Goal: Find specific page/section: Find specific page/section

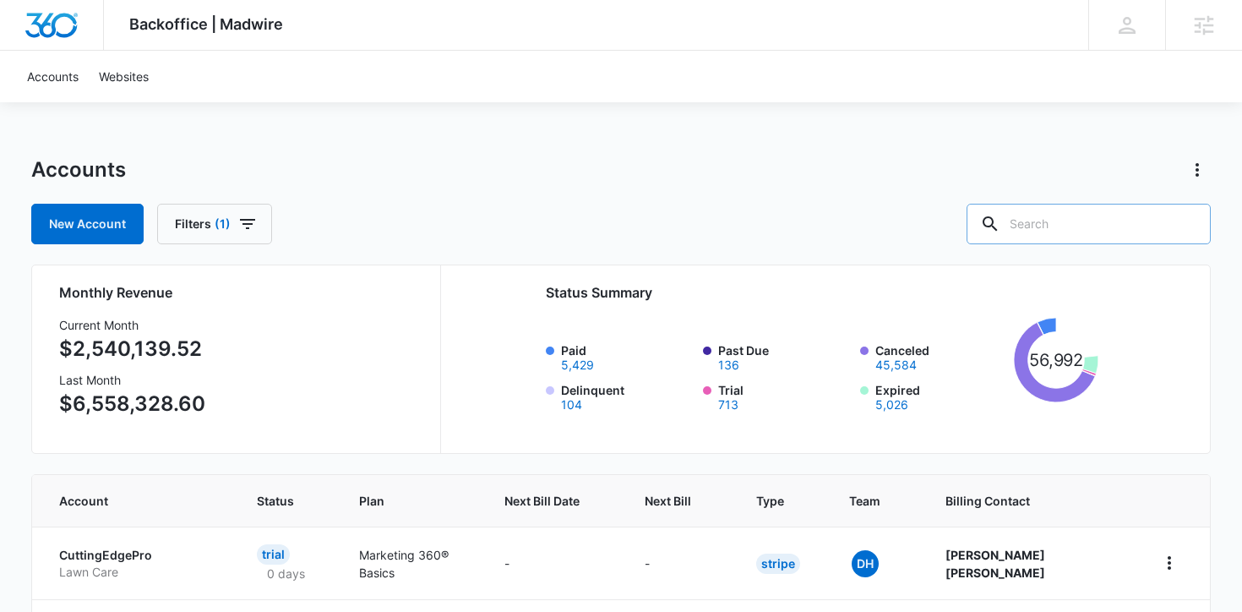
click at [1082, 204] on input "text" at bounding box center [1088, 224] width 244 height 41
type input "Bluff"
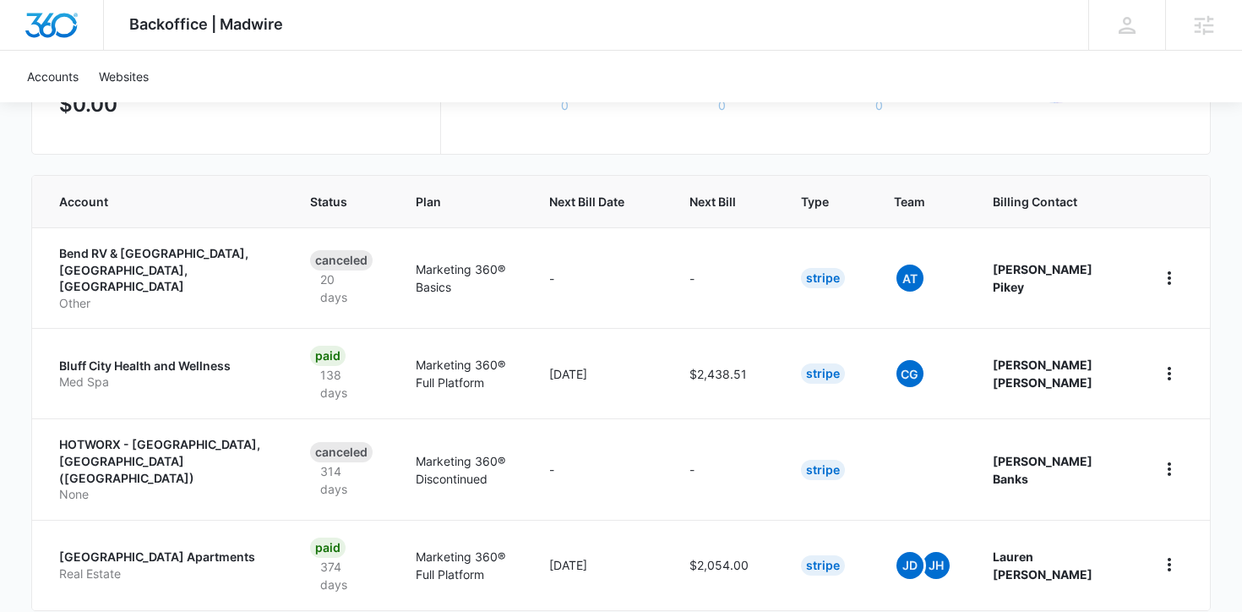
scroll to position [302, 0]
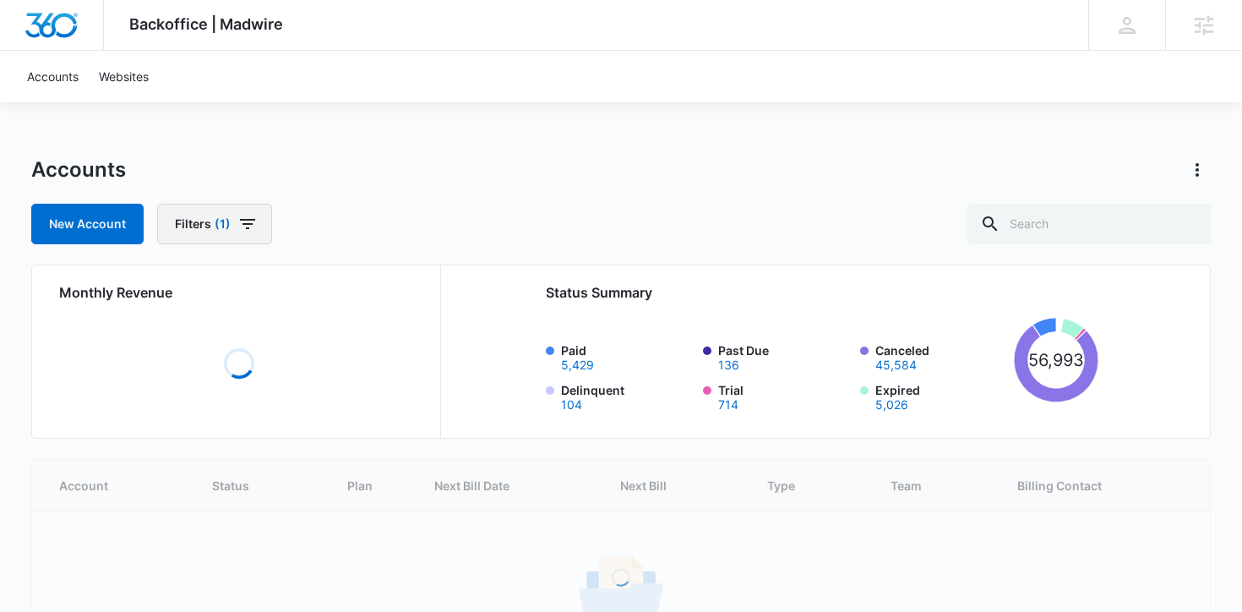
click at [257, 220] on button "Filters (1)" at bounding box center [214, 224] width 115 height 41
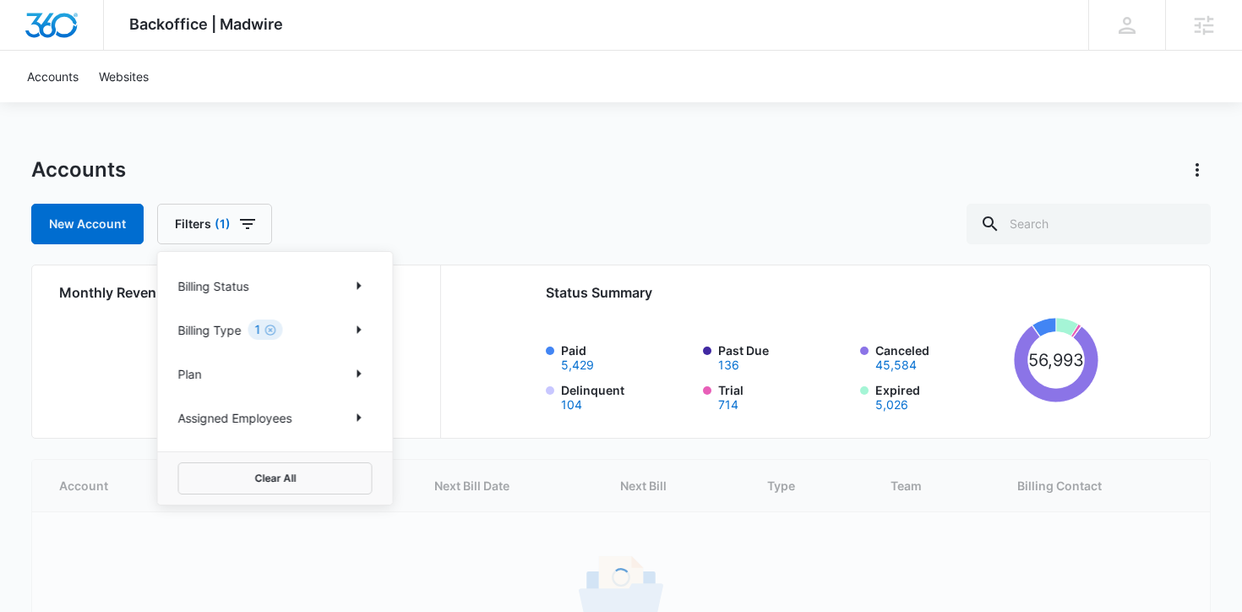
click at [468, 113] on div "Backoffice | Madwire Apps Settings JS Jordan Savage jordan.savage@madwire.com M…" at bounding box center [621, 387] width 1242 height 774
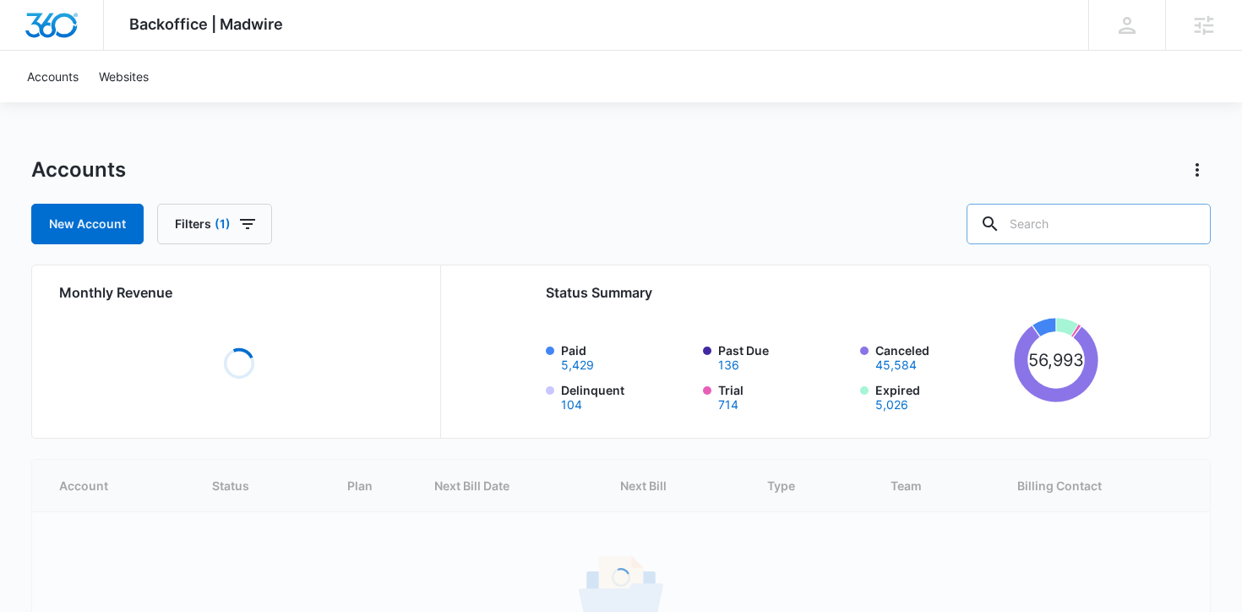
click at [1093, 239] on input "text" at bounding box center [1088, 224] width 244 height 41
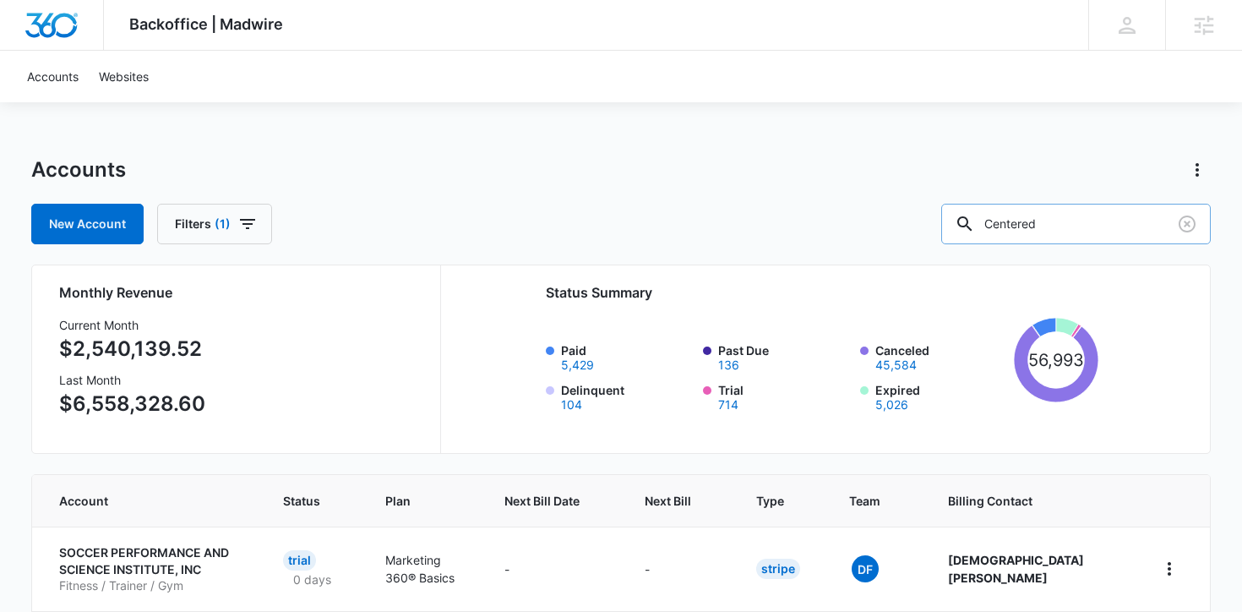
type input "Centered"
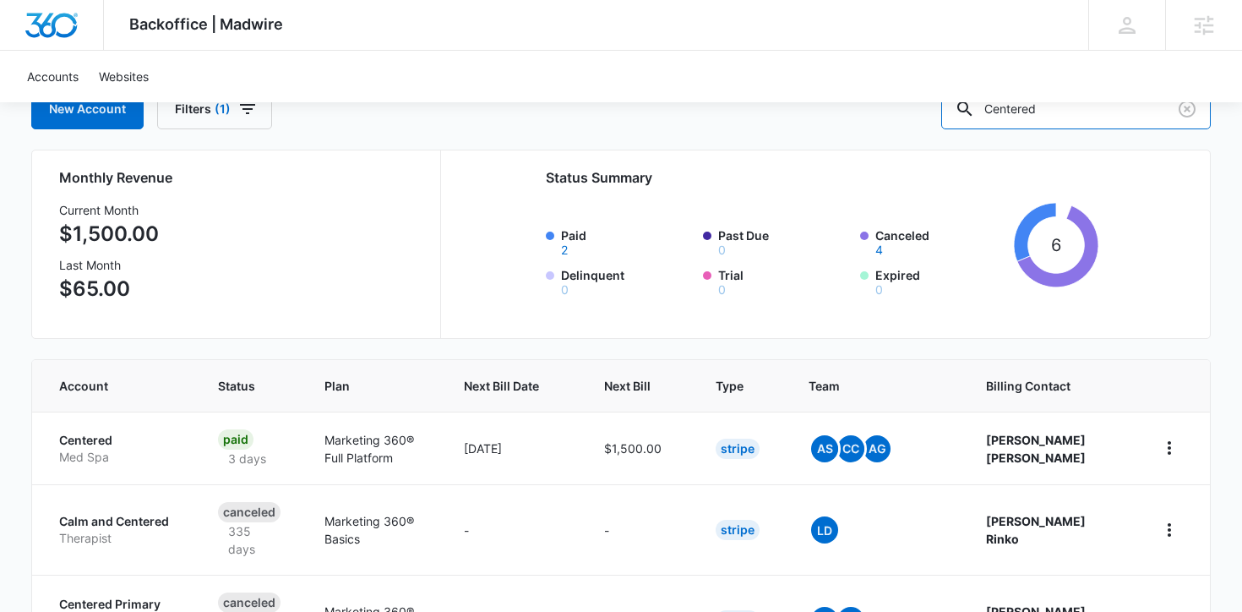
scroll to position [128, 0]
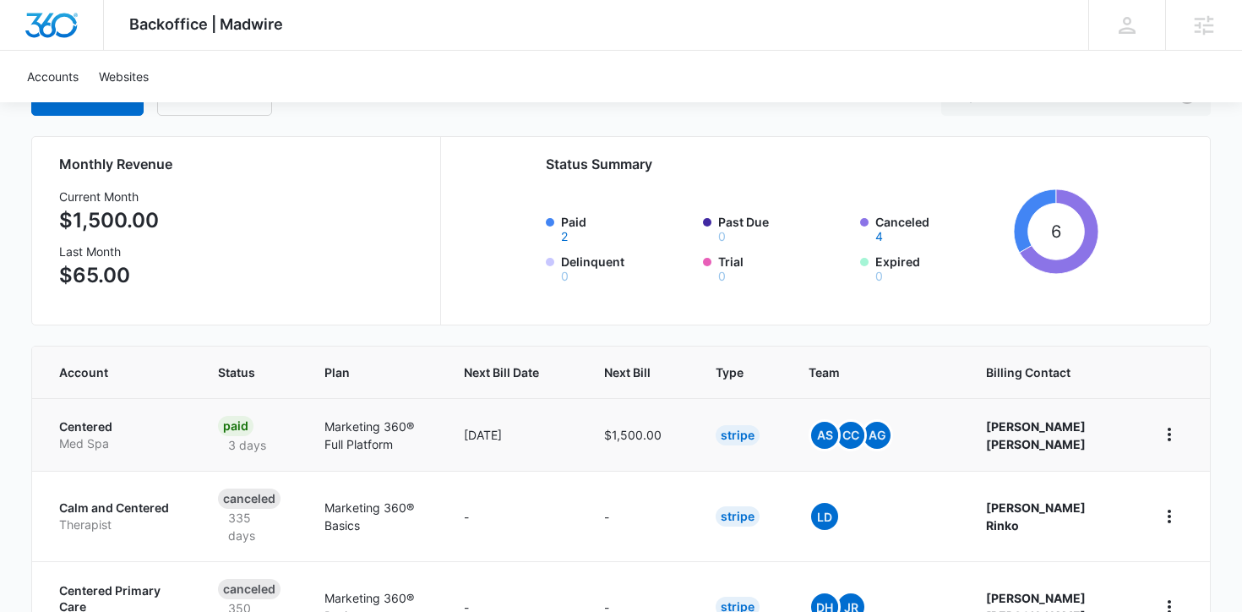
click at [93, 423] on p "Centered" at bounding box center [118, 426] width 119 height 17
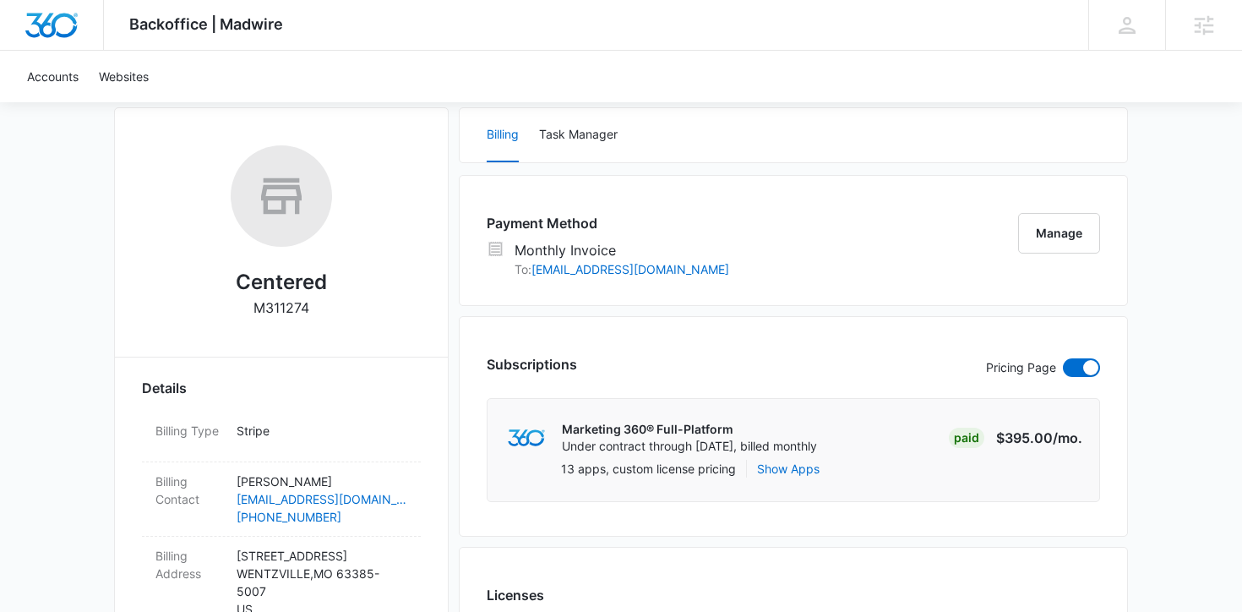
scroll to position [111, 0]
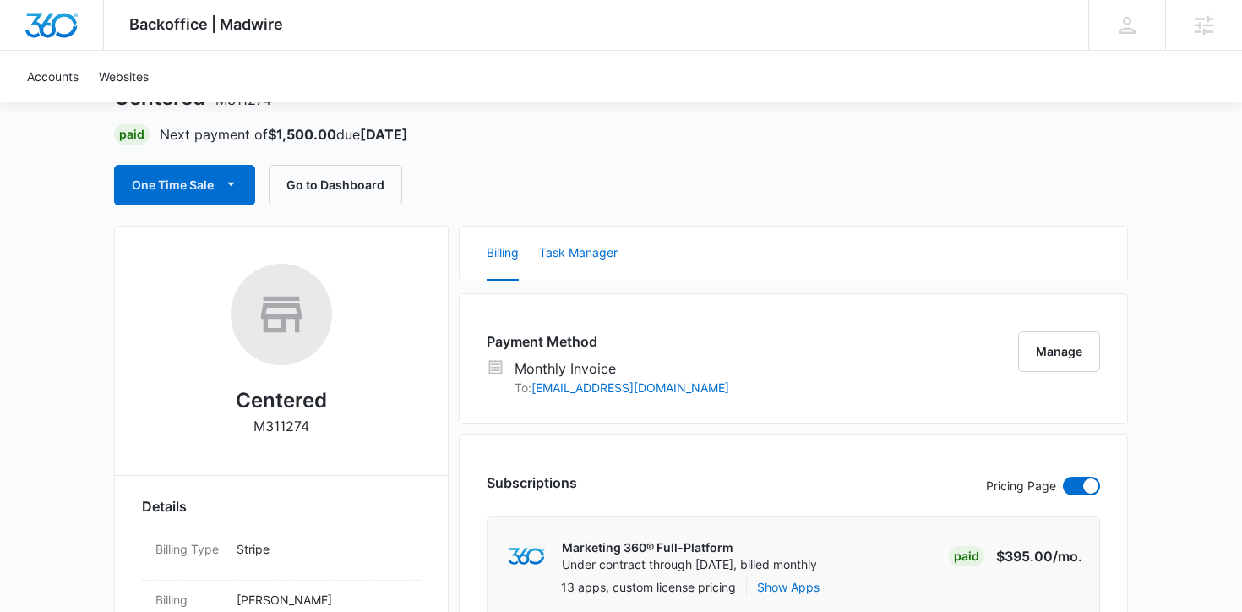
click at [573, 243] on button "Task Manager" at bounding box center [578, 253] width 79 height 54
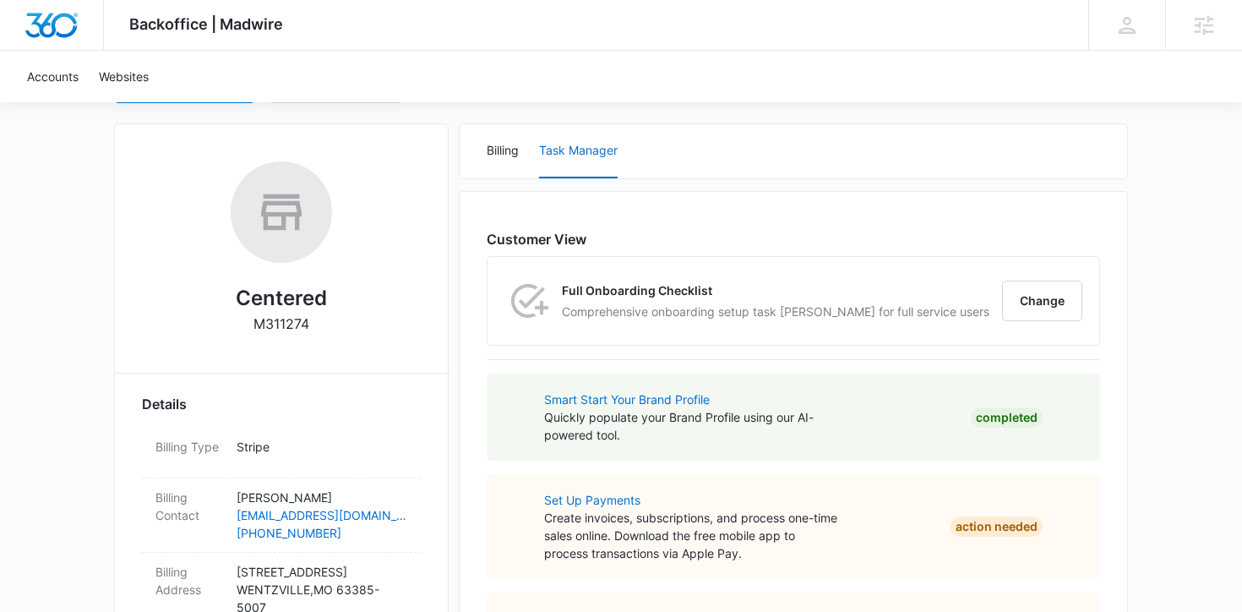
scroll to position [0, 0]
